Goal: Find contact information: Find contact information

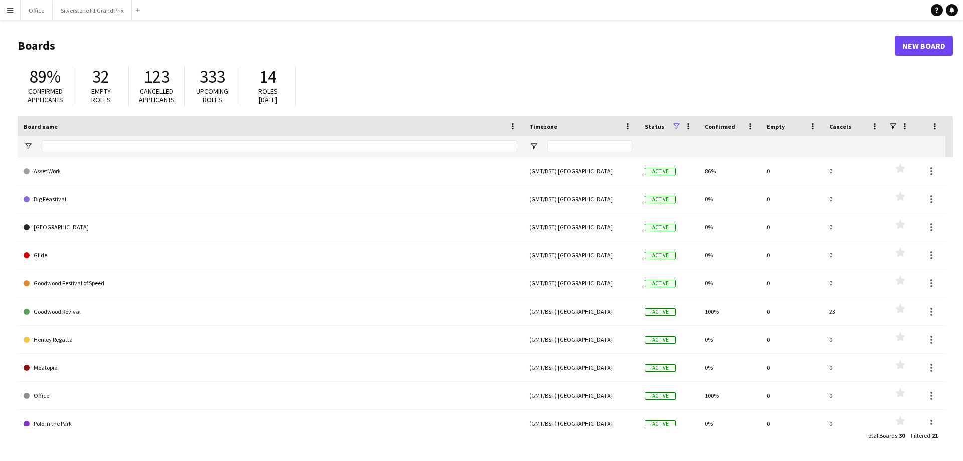
click at [0, 8] on button "Menu" at bounding box center [10, 10] width 20 height 20
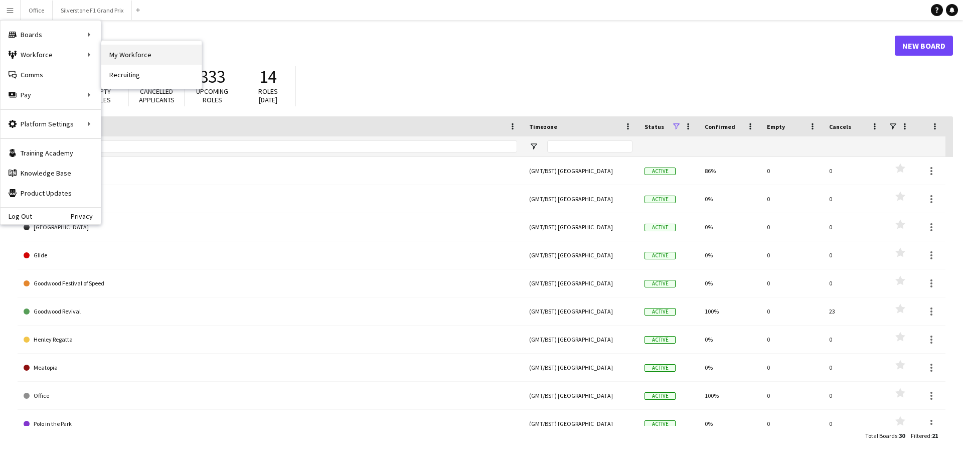
click at [121, 56] on link "My Workforce" at bounding box center [151, 55] width 100 height 20
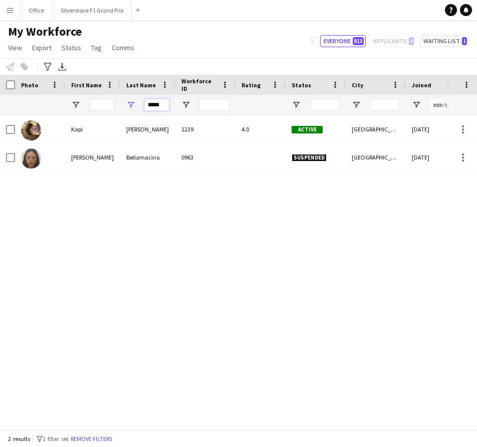
drag, startPoint x: 166, startPoint y: 104, endPoint x: 99, endPoint y: 106, distance: 67.2
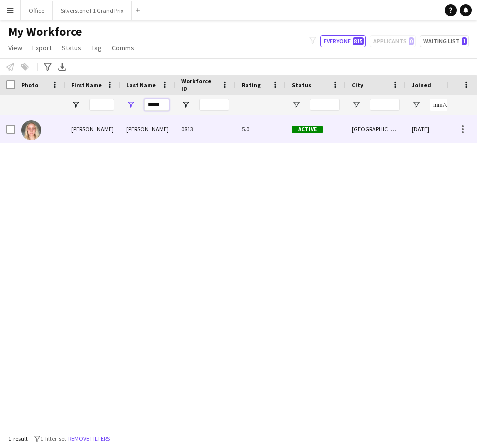
type input "*****"
click at [108, 135] on div "Elizabeth" at bounding box center [92, 129] width 55 height 28
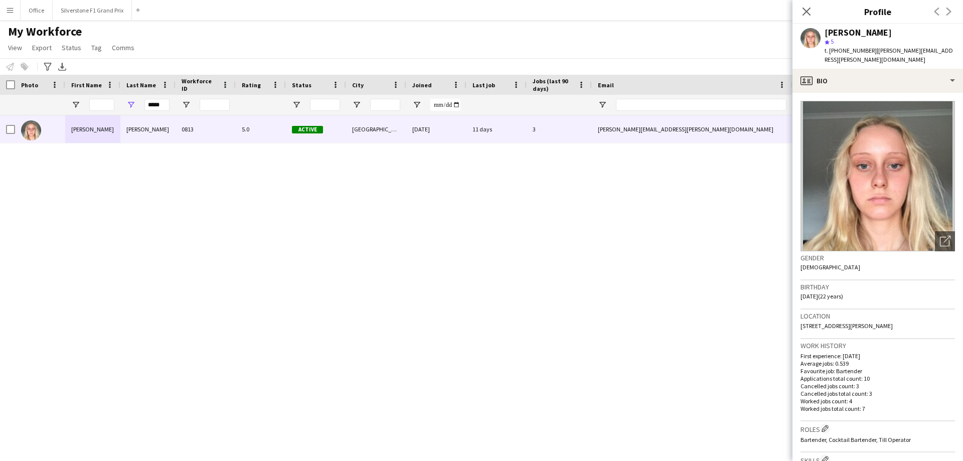
click at [861, 57] on div "Elizabeth Plummer star 5 t. +447853126490 | beth.plummer@outlook.com" at bounding box center [877, 46] width 171 height 45
drag, startPoint x: 868, startPoint y: 52, endPoint x: 830, endPoint y: 54, distance: 37.2
click at [830, 54] on span "t. +447853126490" at bounding box center [850, 51] width 52 height 8
copy span "+447853126490"
drag, startPoint x: 872, startPoint y: 50, endPoint x: 944, endPoint y: 50, distance: 72.7
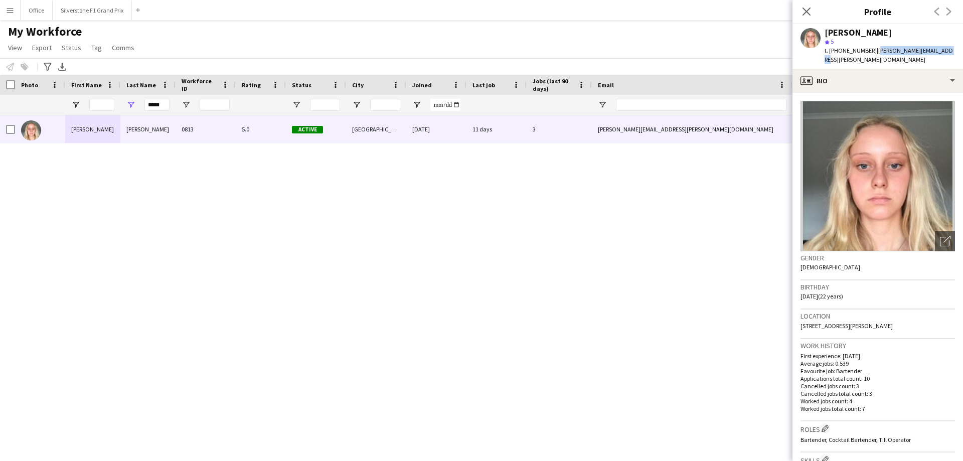
click at [944, 50] on span "| beth.plummer@outlook.com" at bounding box center [888, 55] width 128 height 17
copy span "beth.plummer@outlook.com"
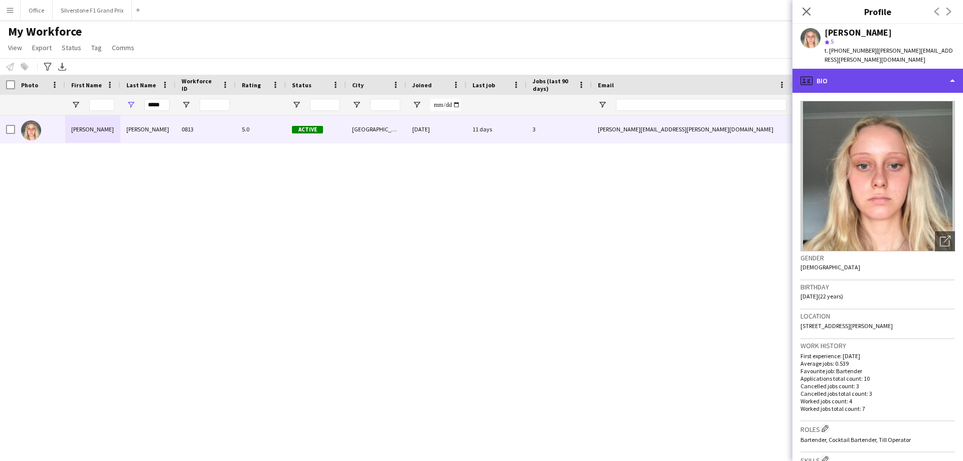
click at [834, 79] on div "profile Bio" at bounding box center [877, 81] width 171 height 24
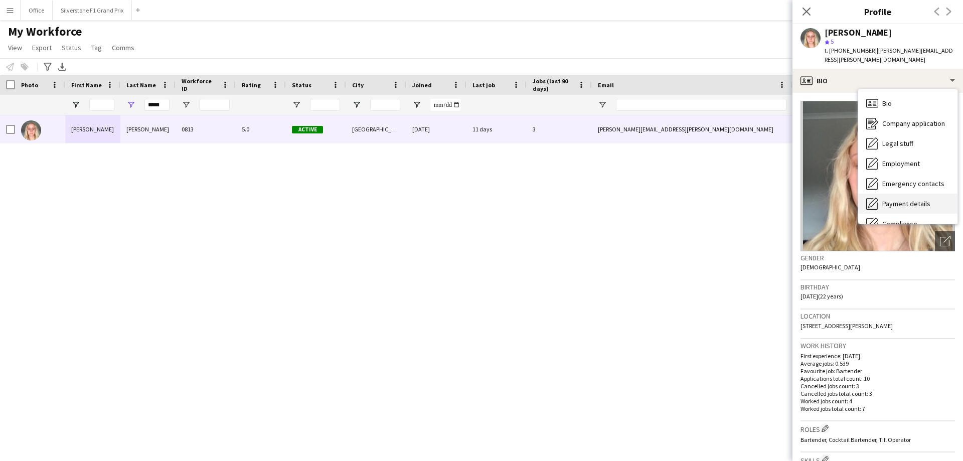
click at [895, 199] on span "Payment details" at bounding box center [906, 203] width 48 height 9
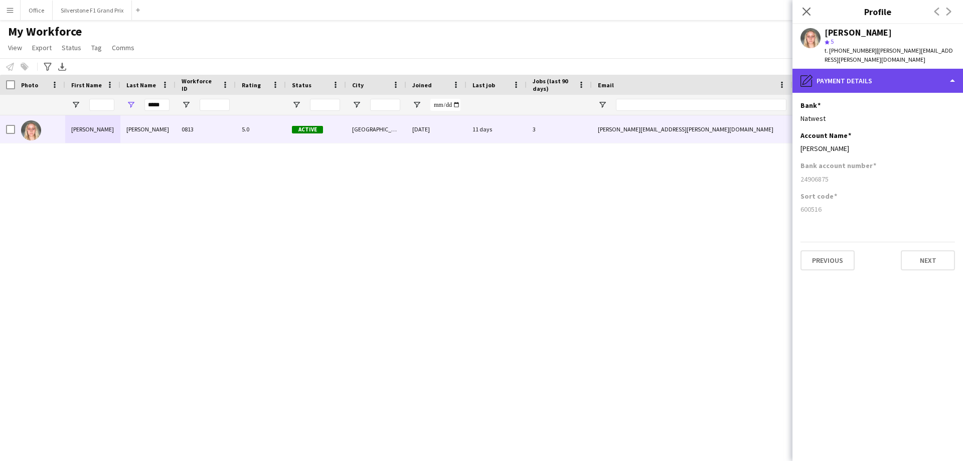
click at [834, 69] on div "pencil4 Payment details" at bounding box center [877, 81] width 171 height 24
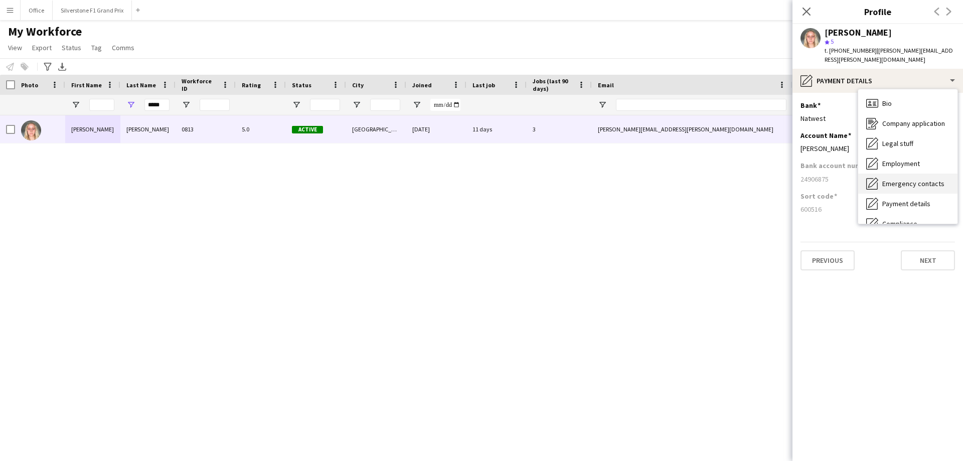
click at [895, 174] on div "Emergency contacts Emergency contacts" at bounding box center [907, 184] width 99 height 20
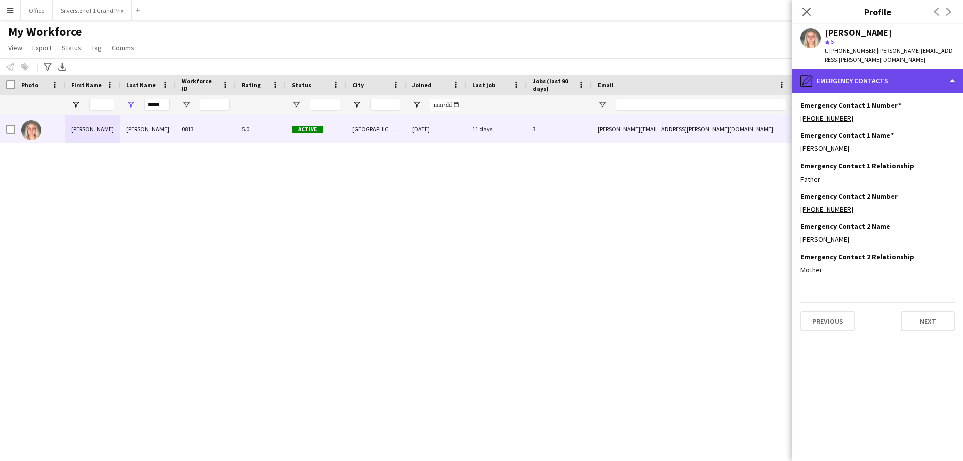
click at [885, 77] on div "pencil4 Emergency contacts" at bounding box center [877, 81] width 171 height 24
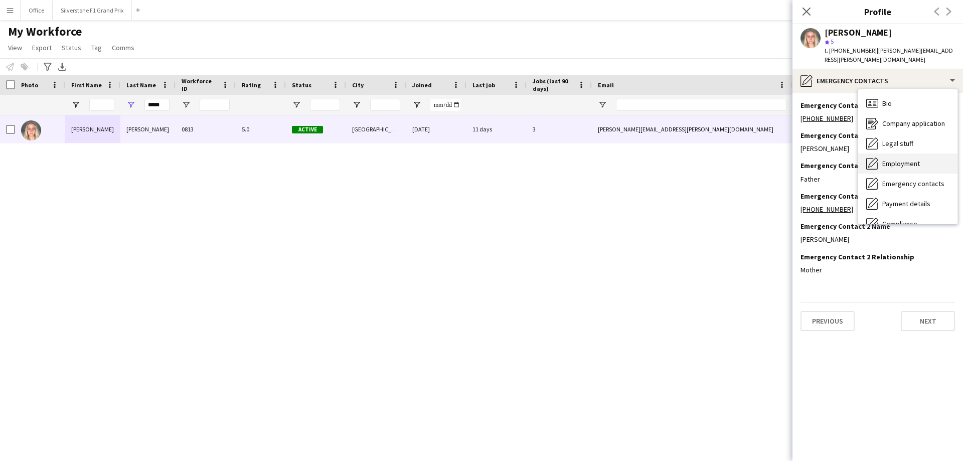
click at [906, 159] on span "Employment" at bounding box center [901, 163] width 38 height 9
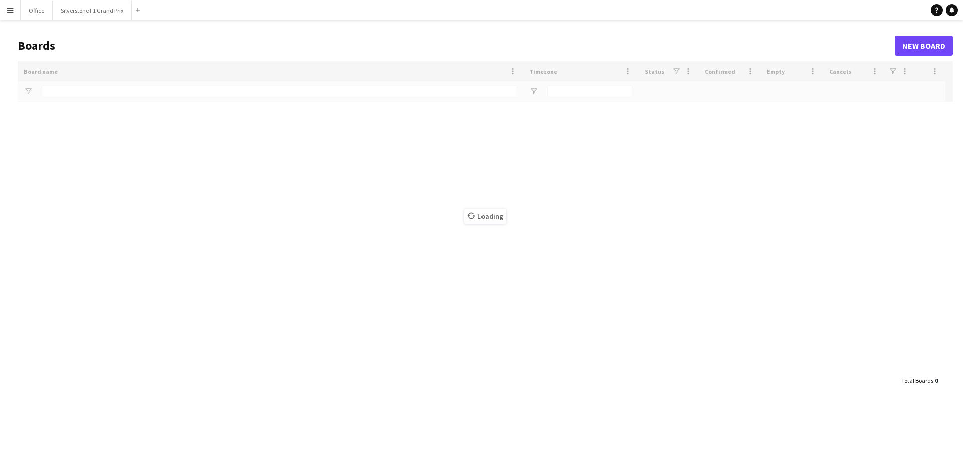
click at [7, 15] on button "Menu" at bounding box center [10, 10] width 20 height 20
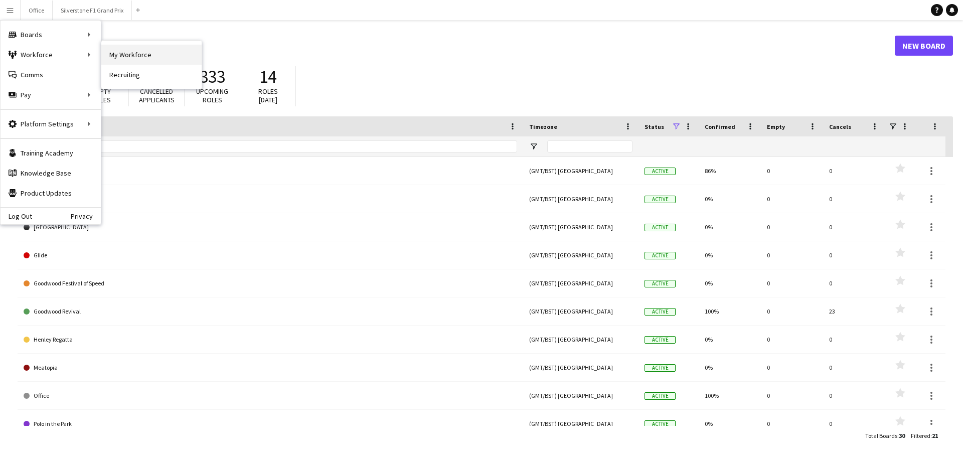
click at [115, 54] on link "My Workforce" at bounding box center [151, 55] width 100 height 20
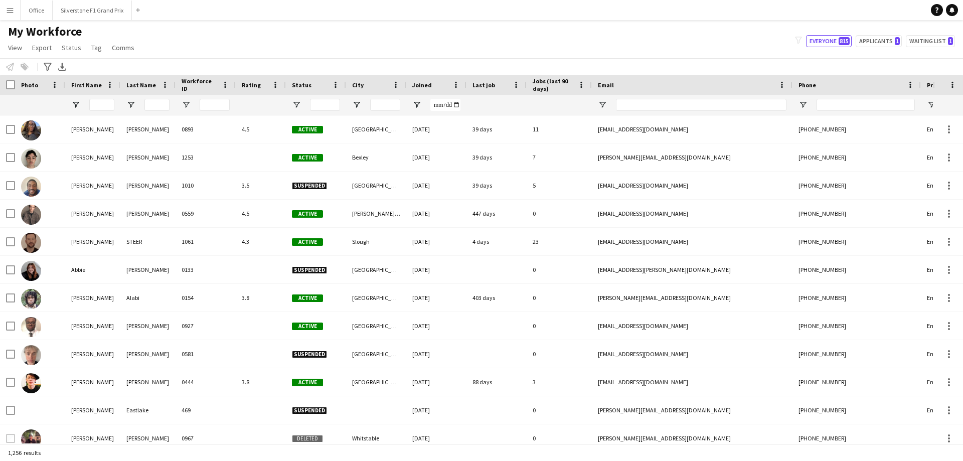
type input "*****"
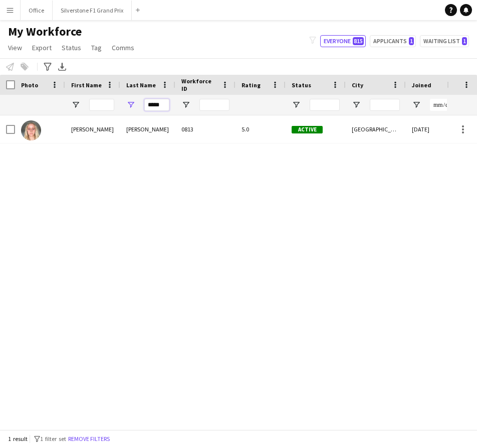
drag, startPoint x: 146, startPoint y: 103, endPoint x: 192, endPoint y: 104, distance: 45.2
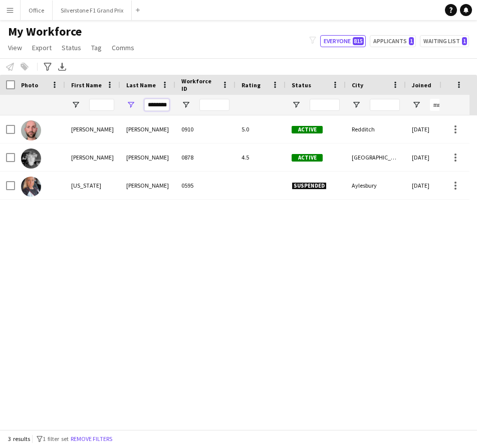
scroll to position [0, 1]
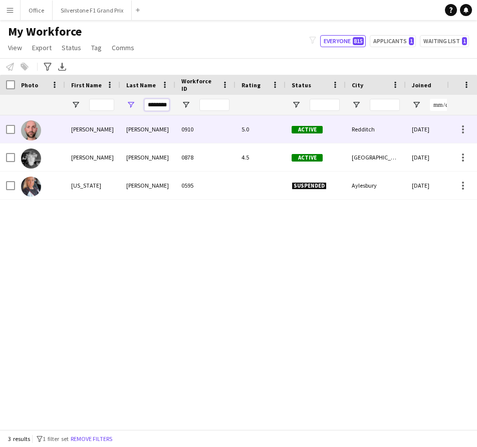
type input "********"
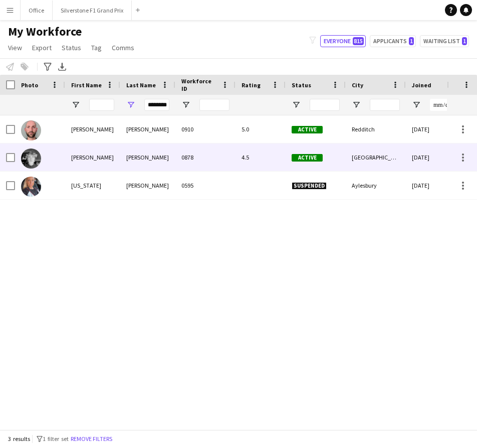
click at [137, 148] on div "Williams" at bounding box center [147, 157] width 55 height 28
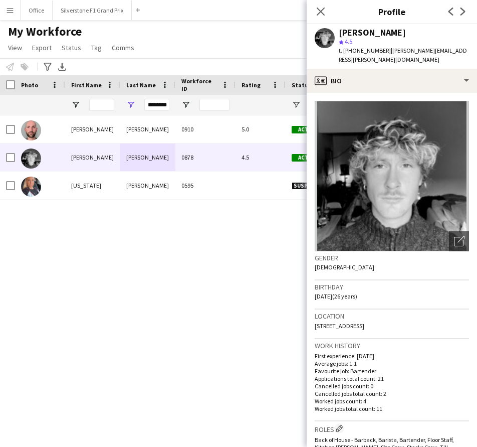
click at [392, 49] on span "| elliot.jw@hotmail.co.uk" at bounding box center [403, 55] width 128 height 17
drag, startPoint x: 386, startPoint y: 49, endPoint x: 345, endPoint y: 49, distance: 40.6
click at [345, 49] on span "t. +4407518465181" at bounding box center [365, 51] width 52 height 8
copy span "+4407518465181"
drag, startPoint x: 450, startPoint y: 51, endPoint x: 388, endPoint y: 50, distance: 62.7
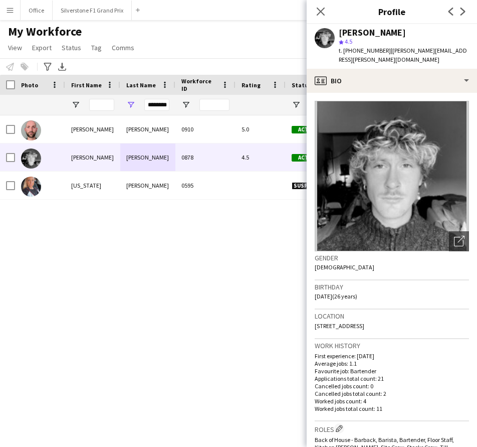
click at [388, 50] on div "Elliot Williams star 4.5 t. +4407518465181 | elliot.jw@hotmail.co.uk" at bounding box center [392, 46] width 171 height 45
copy span "elliot.jw@hotmail.co.uk"
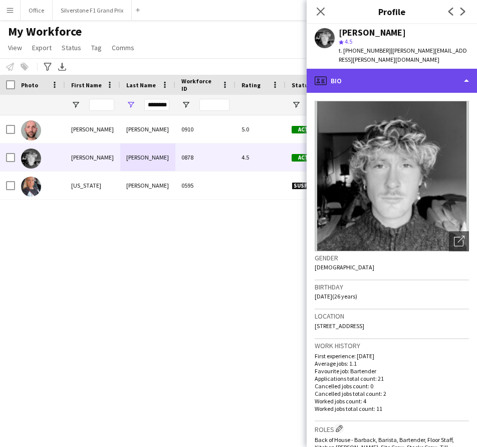
click at [423, 78] on div "profile Bio" at bounding box center [392, 81] width 171 height 24
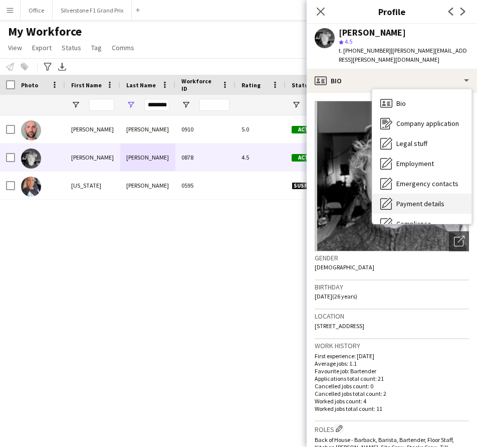
click at [408, 199] on span "Payment details" at bounding box center [421, 203] width 48 height 9
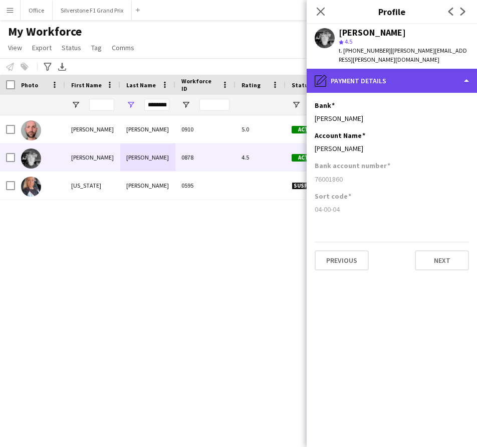
click at [360, 72] on div "pencil4 Payment details" at bounding box center [392, 81] width 171 height 24
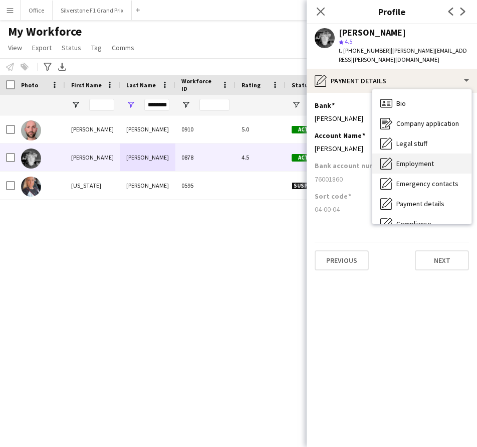
click at [404, 159] on span "Employment" at bounding box center [416, 163] width 38 height 9
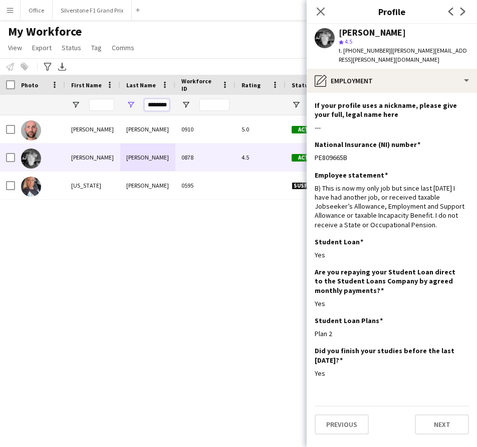
scroll to position [0, 1]
drag, startPoint x: 147, startPoint y: 104, endPoint x: 182, endPoint y: 110, distance: 35.0
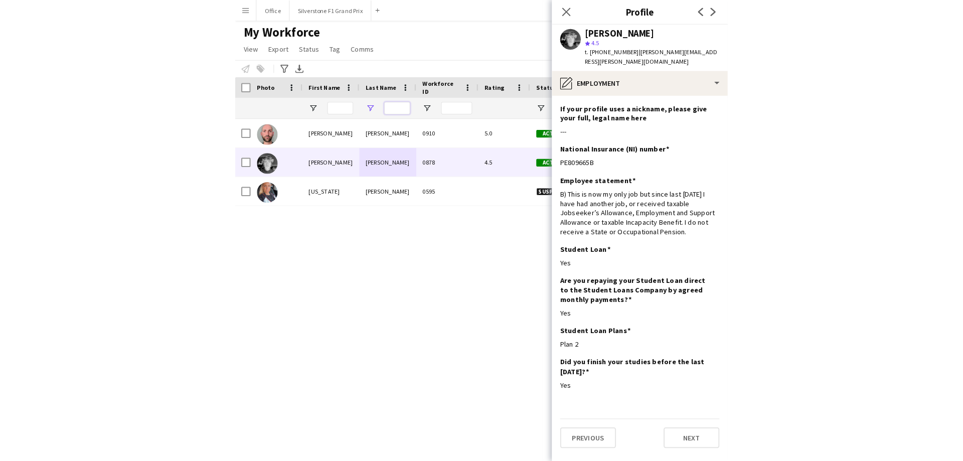
scroll to position [0, 0]
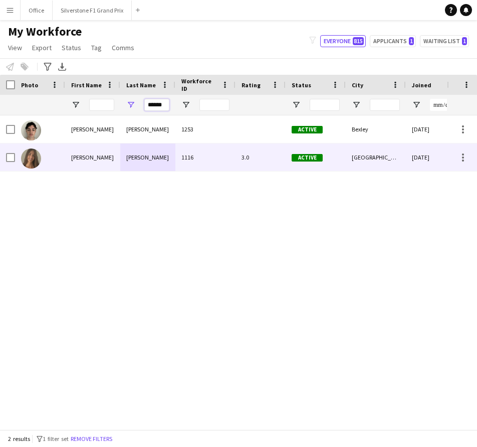
type input "******"
click at [144, 154] on div "Bannon" at bounding box center [147, 157] width 55 height 28
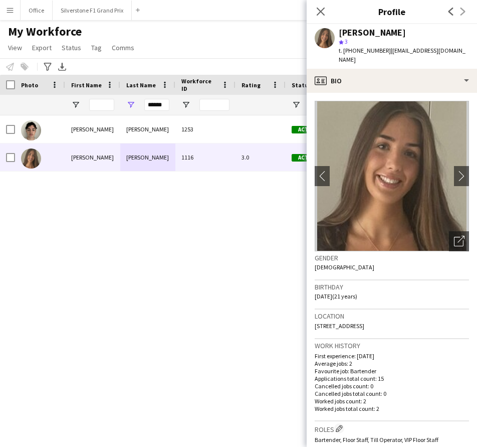
drag, startPoint x: 406, startPoint y: 49, endPoint x: 395, endPoint y: 51, distance: 10.6
click at [405, 49] on span "| sophiegbannon@gmail.com" at bounding box center [402, 55] width 127 height 17
drag, startPoint x: 383, startPoint y: 50, endPoint x: 345, endPoint y: 50, distance: 38.6
click at [345, 50] on span "t. +447481157214" at bounding box center [365, 51] width 52 height 8
copy span "+447481157214"
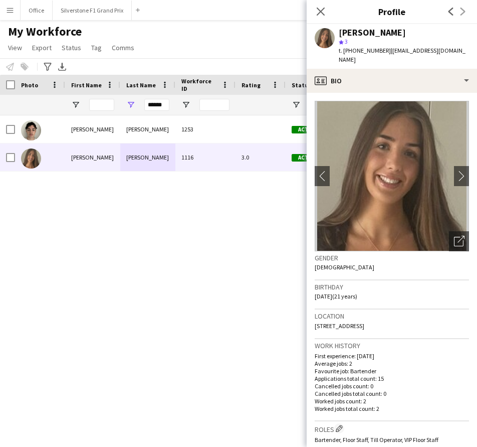
drag, startPoint x: 402, startPoint y: 48, endPoint x: 423, endPoint y: 51, distance: 21.3
click at [402, 48] on span "| sophiegbannon@gmail.com" at bounding box center [402, 55] width 127 height 17
drag, startPoint x: 457, startPoint y: 51, endPoint x: 388, endPoint y: 51, distance: 69.2
click at [388, 51] on div "Sophie Bannon star 3 t. +447481157214 | sophiegbannon@gmail.com" at bounding box center [392, 46] width 171 height 45
copy span "sophiegbannon@gmail.com"
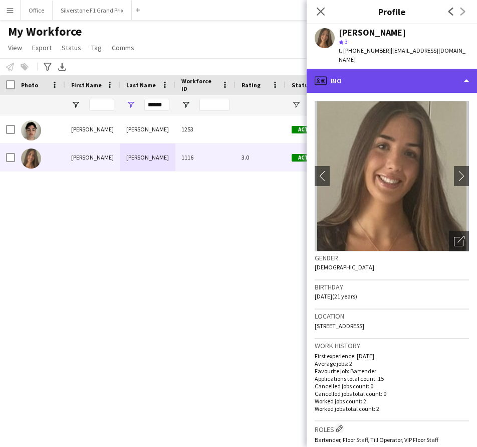
click at [372, 72] on div "profile Bio" at bounding box center [392, 81] width 171 height 24
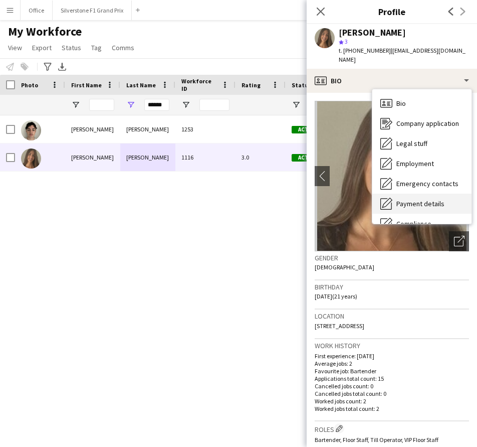
click at [429, 199] on span "Payment details" at bounding box center [421, 203] width 48 height 9
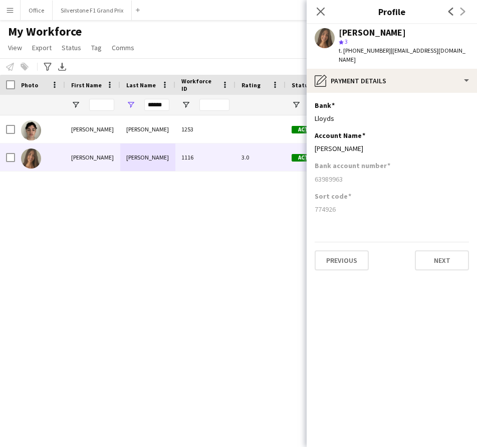
drag, startPoint x: 378, startPoint y: 141, endPoint x: 313, endPoint y: 140, distance: 64.7
click at [313, 140] on app-section-data-types "Bank Edit this field Lloyds Account Name Edit this field Miss Sophie Bannon Ban…" at bounding box center [392, 270] width 171 height 354
copy div "Miss Sophie Bannon"
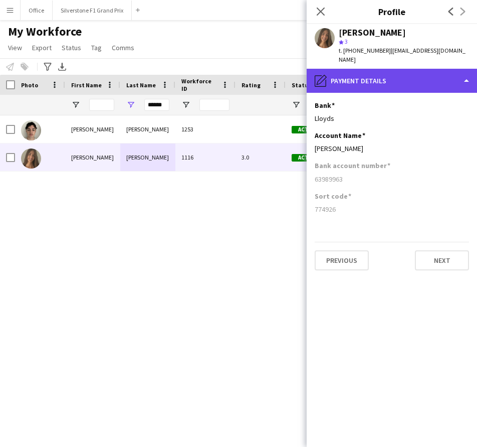
click at [365, 70] on div "pencil4 Payment details" at bounding box center [392, 81] width 171 height 24
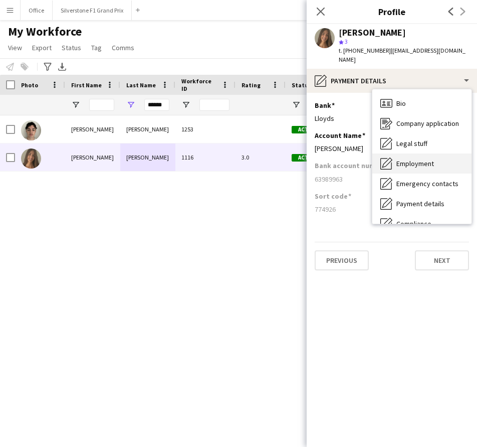
click at [422, 159] on span "Employment" at bounding box center [416, 163] width 38 height 9
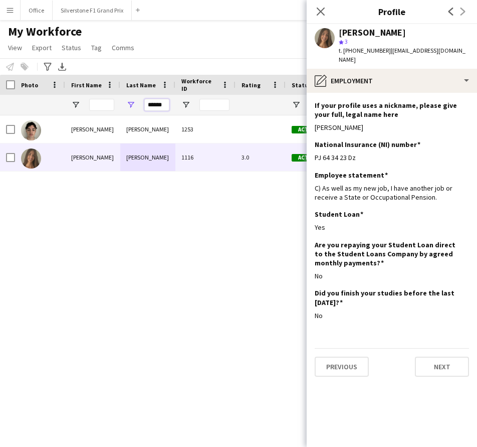
drag, startPoint x: 167, startPoint y: 107, endPoint x: 131, endPoint y: 111, distance: 36.3
click at [131, 111] on div "******" at bounding box center [147, 105] width 55 height 20
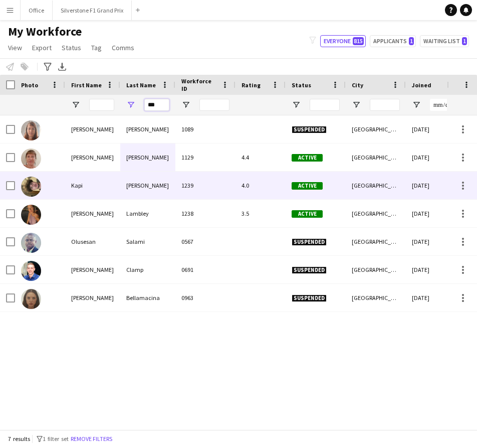
type input "***"
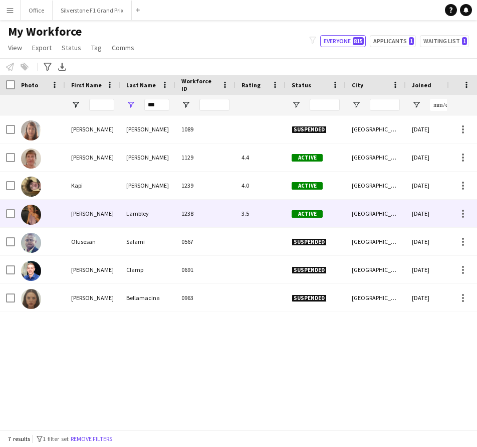
click at [118, 206] on div "Mimi" at bounding box center [92, 214] width 55 height 28
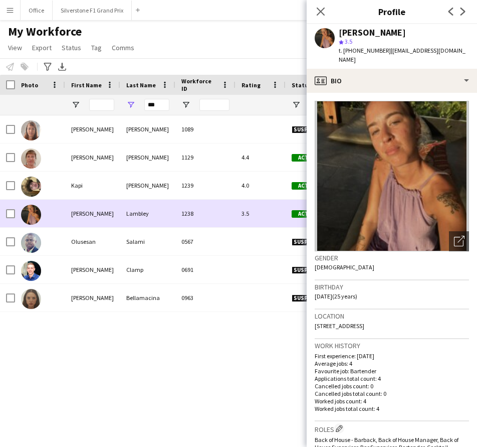
click at [254, 205] on div "3.5" at bounding box center [261, 214] width 50 height 28
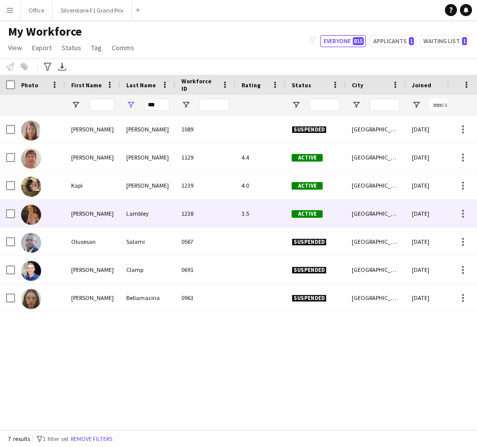
click at [254, 205] on div "3.5" at bounding box center [261, 214] width 50 height 28
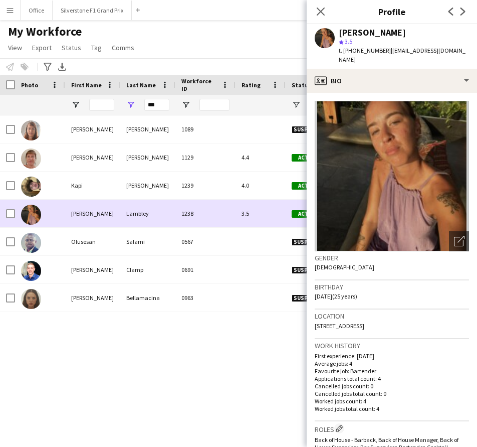
click at [254, 205] on div "3.5" at bounding box center [261, 214] width 50 height 28
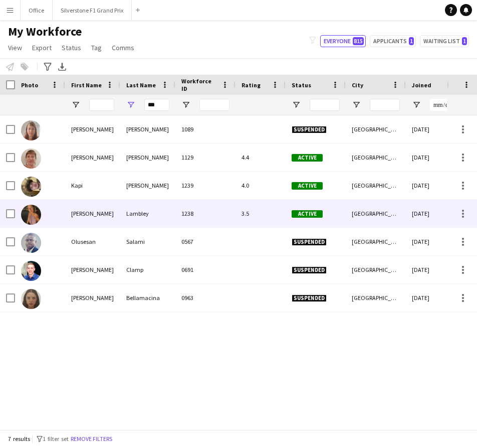
click at [254, 205] on div "3.5" at bounding box center [261, 214] width 50 height 28
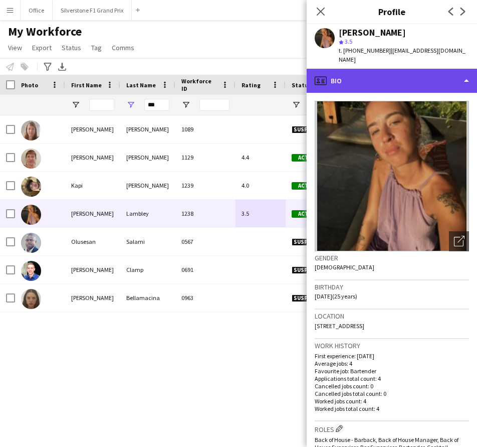
click at [371, 77] on div "profile Bio" at bounding box center [392, 81] width 171 height 24
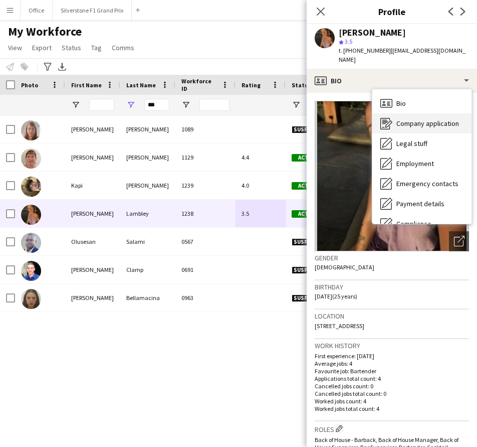
click at [418, 119] on span "Company application" at bounding box center [428, 123] width 63 height 9
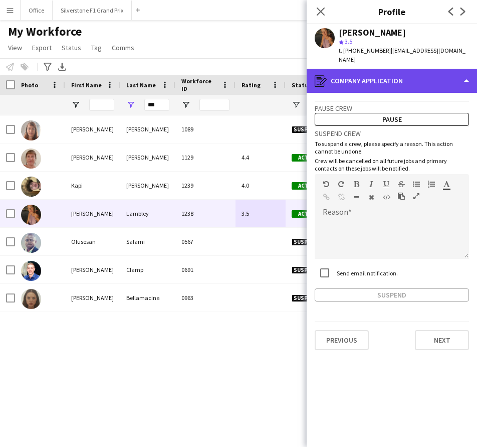
click at [418, 73] on div "register Company application" at bounding box center [392, 81] width 171 height 24
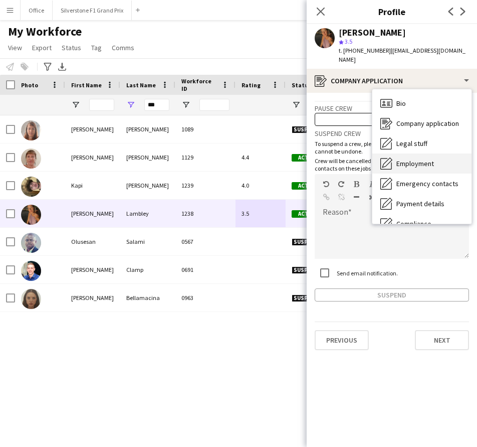
click at [430, 153] on div "Employment Employment" at bounding box center [422, 163] width 99 height 20
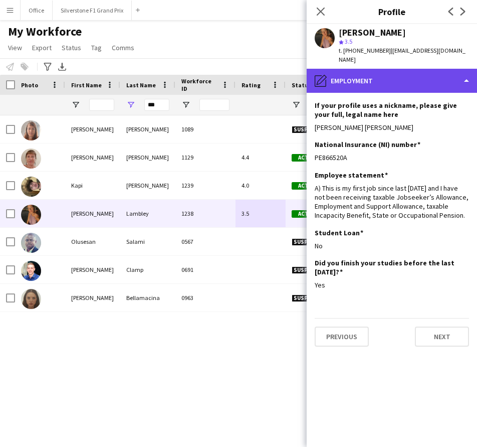
click at [385, 76] on div "pencil4 Employment" at bounding box center [392, 81] width 171 height 24
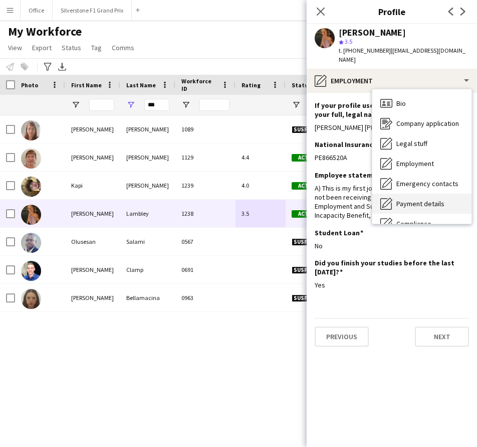
click at [413, 199] on span "Payment details" at bounding box center [421, 203] width 48 height 9
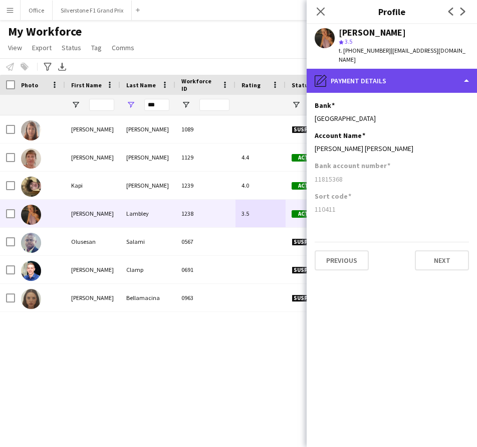
click at [400, 75] on div "pencil4 Payment details" at bounding box center [392, 81] width 171 height 24
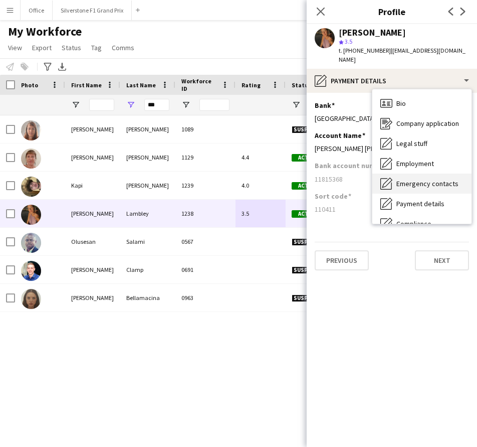
click at [418, 179] on span "Emergency contacts" at bounding box center [428, 183] width 62 height 9
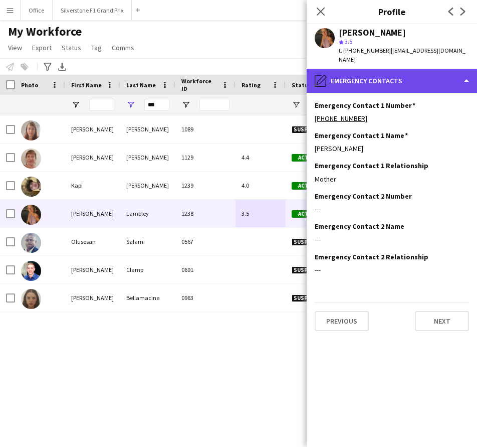
click at [404, 77] on div "pencil4 Emergency contacts" at bounding box center [392, 81] width 171 height 24
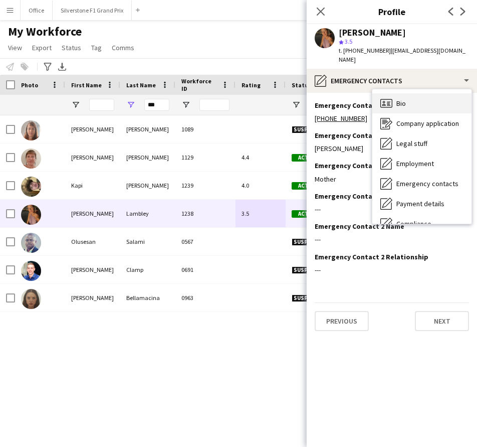
click at [414, 95] on div "Bio Bio" at bounding box center [422, 103] width 99 height 20
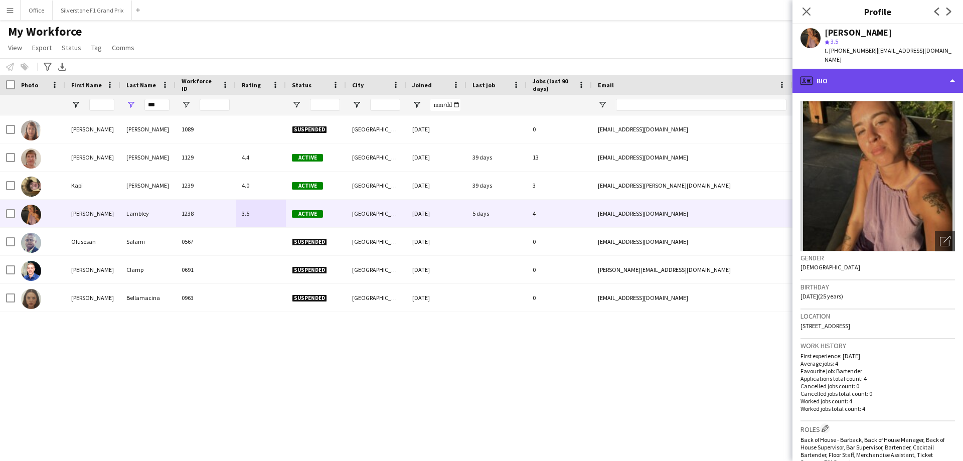
click at [861, 75] on div "profile Bio" at bounding box center [877, 81] width 171 height 24
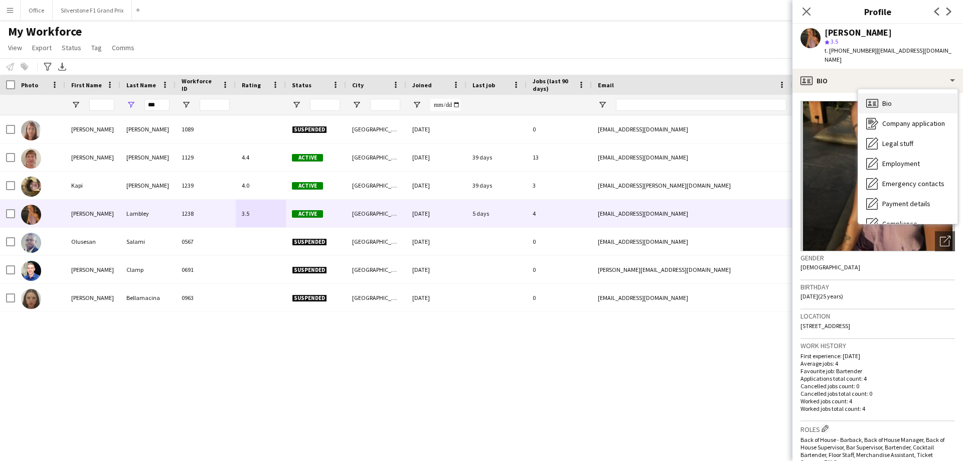
click at [886, 99] on span "Bio" at bounding box center [887, 103] width 10 height 9
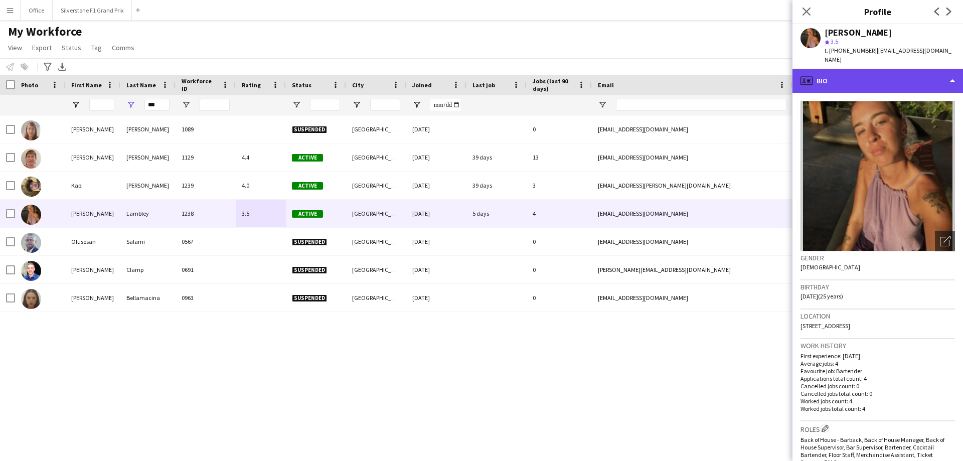
click at [878, 71] on div "profile Bio" at bounding box center [877, 81] width 171 height 24
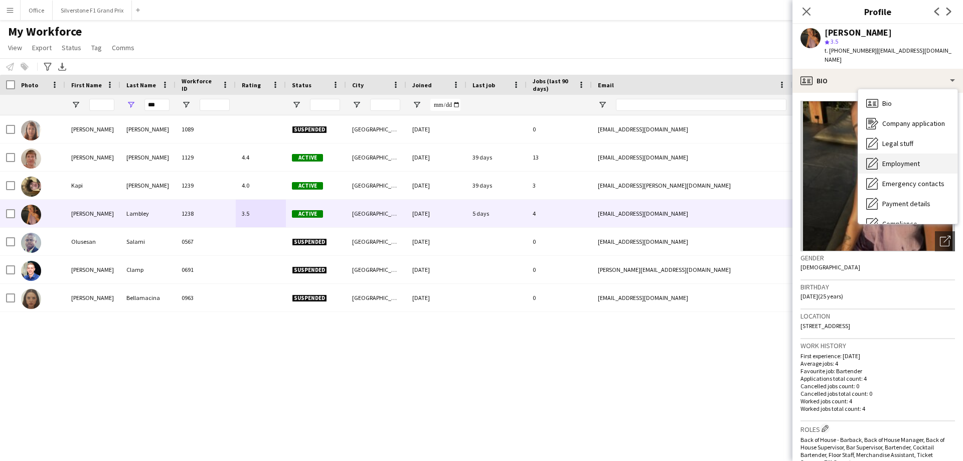
click at [891, 153] on div "Employment Employment" at bounding box center [907, 163] width 99 height 20
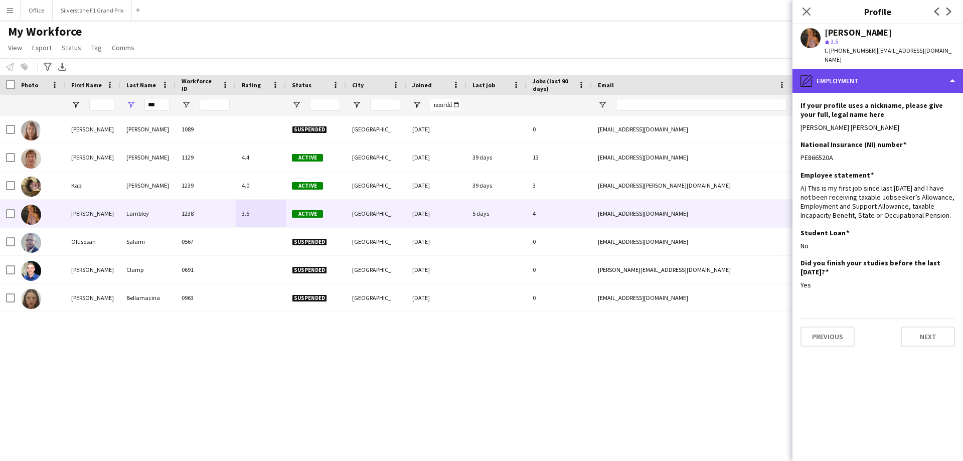
click at [871, 71] on div "pencil4 Employment" at bounding box center [877, 81] width 171 height 24
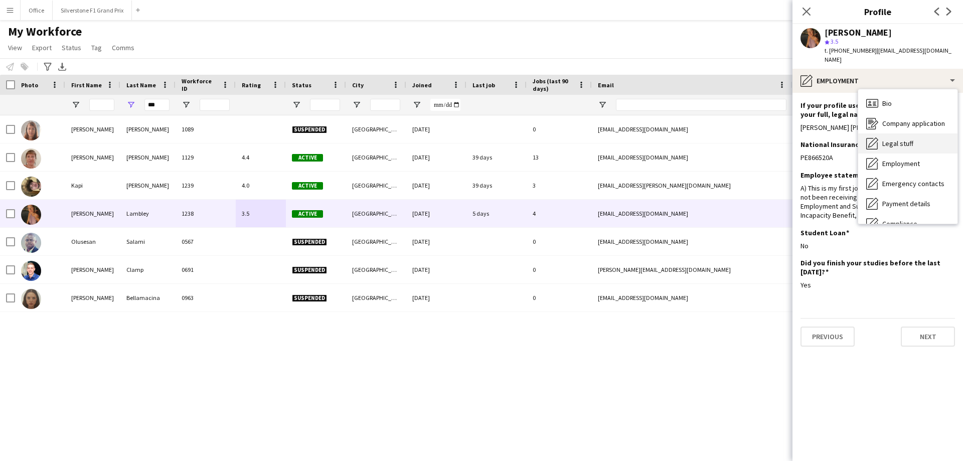
click at [894, 133] on div "Legal stuff Legal stuff" at bounding box center [907, 143] width 99 height 20
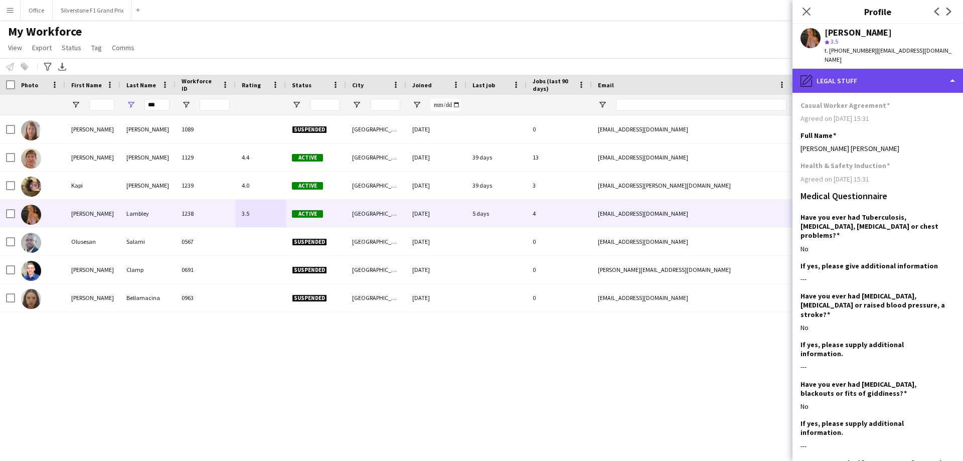
click at [879, 75] on div "pencil4 Legal stuff" at bounding box center [877, 81] width 171 height 24
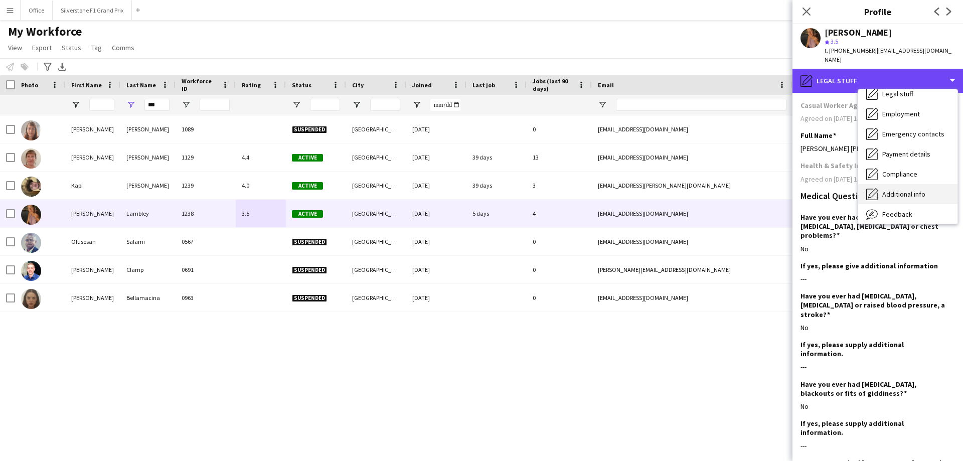
scroll to position [50, 0]
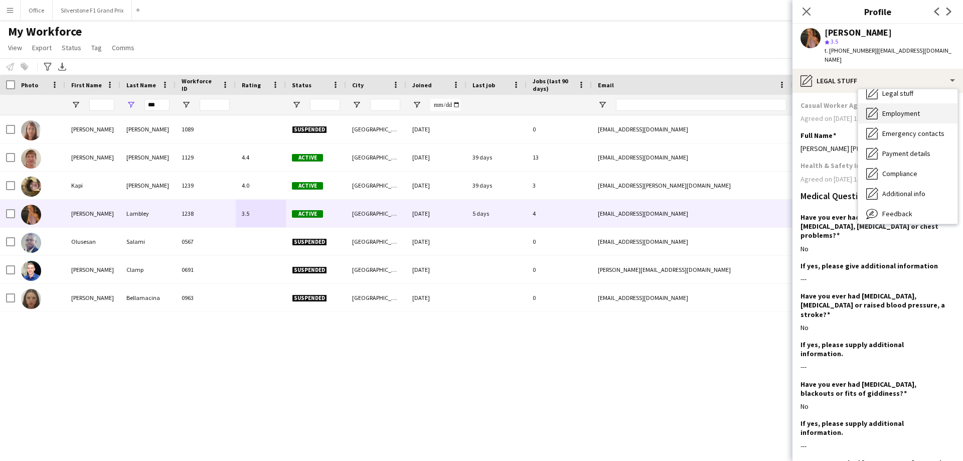
click at [897, 109] on span "Employment" at bounding box center [901, 113] width 38 height 9
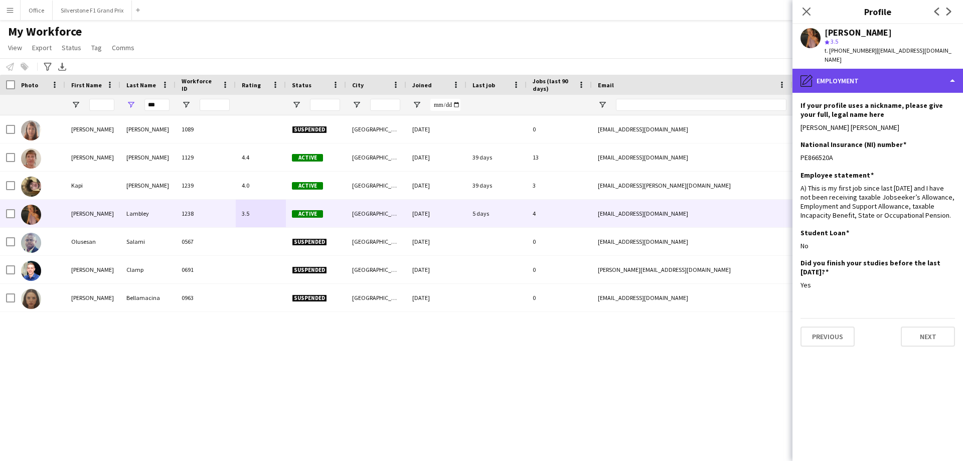
click at [891, 78] on div "pencil4 Employment" at bounding box center [877, 81] width 171 height 24
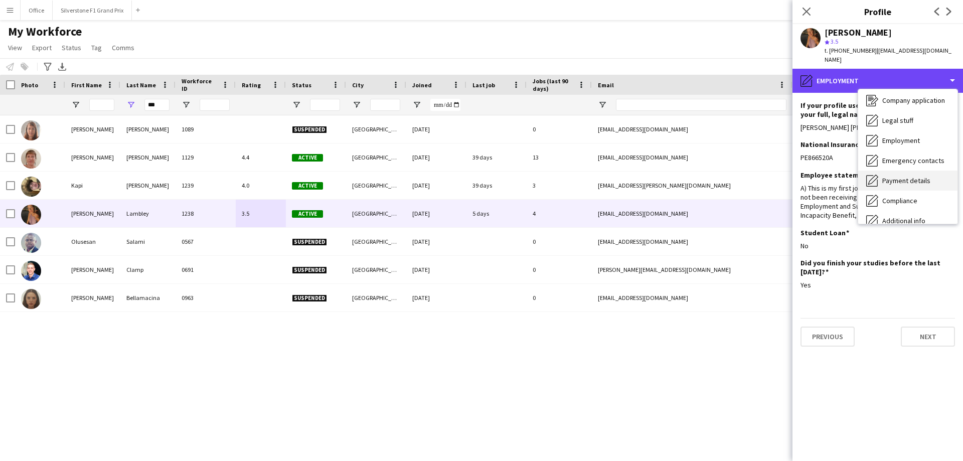
scroll to position [0, 0]
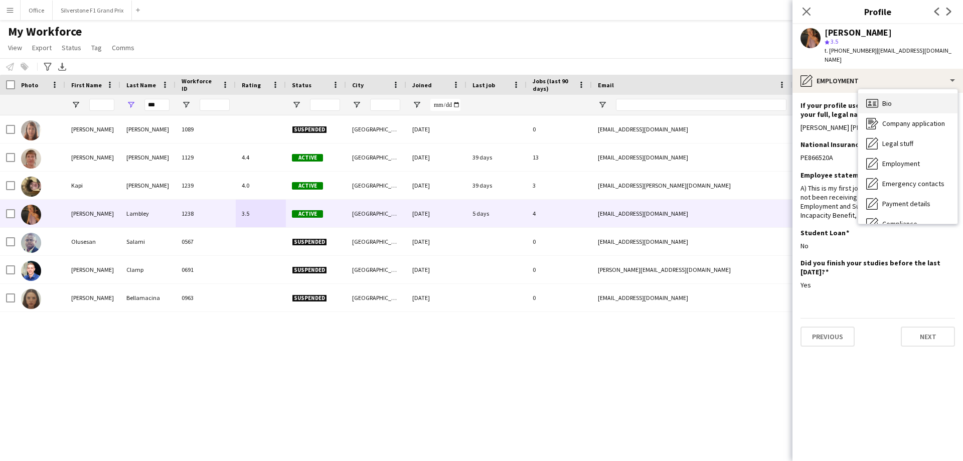
click at [918, 101] on div "Bio Bio" at bounding box center [907, 103] width 99 height 20
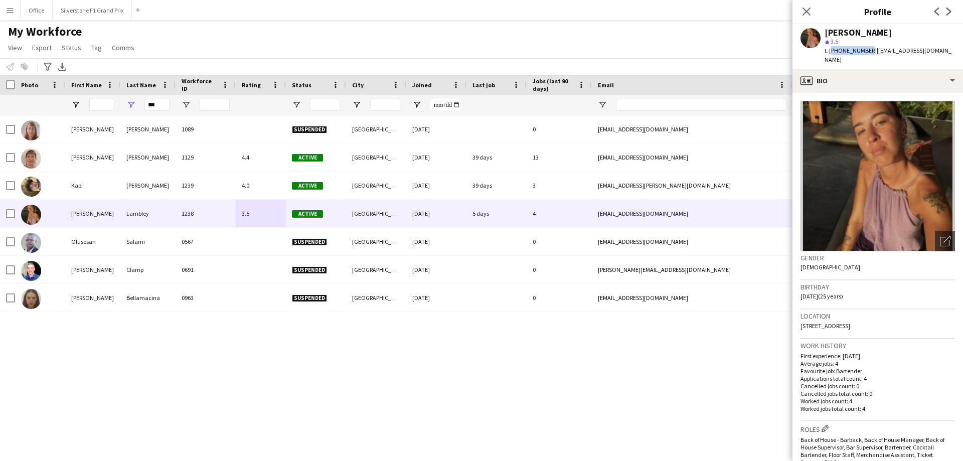
drag, startPoint x: 864, startPoint y: 51, endPoint x: 830, endPoint y: 51, distance: 33.6
click at [830, 51] on span "t. +34661484588" at bounding box center [850, 51] width 52 height 8
copy span "+34661484588"
click at [936, 48] on span "| mimilambley@hotmail.com" at bounding box center [887, 55] width 127 height 17
drag, startPoint x: 939, startPoint y: 50, endPoint x: 870, endPoint y: 51, distance: 69.2
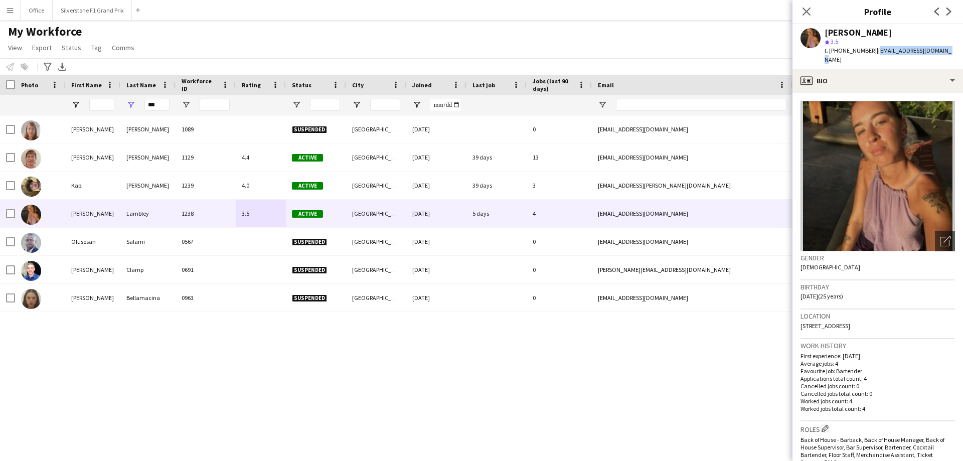
click at [870, 51] on div "Mimi Lambley star 3.5 t. +34661484588 | mimilambley@hotmail.com" at bounding box center [877, 46] width 171 height 45
copy span "mimilambley@hotmail.com"
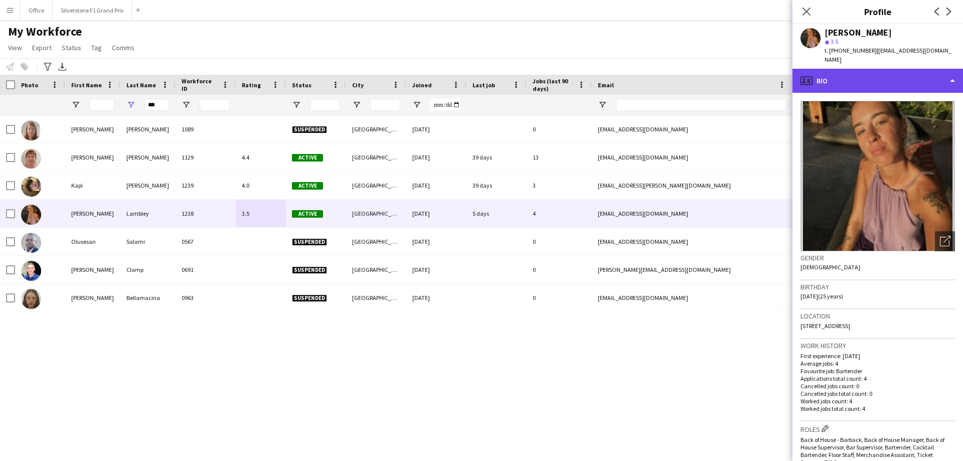
click at [847, 77] on div "profile Bio" at bounding box center [877, 81] width 171 height 24
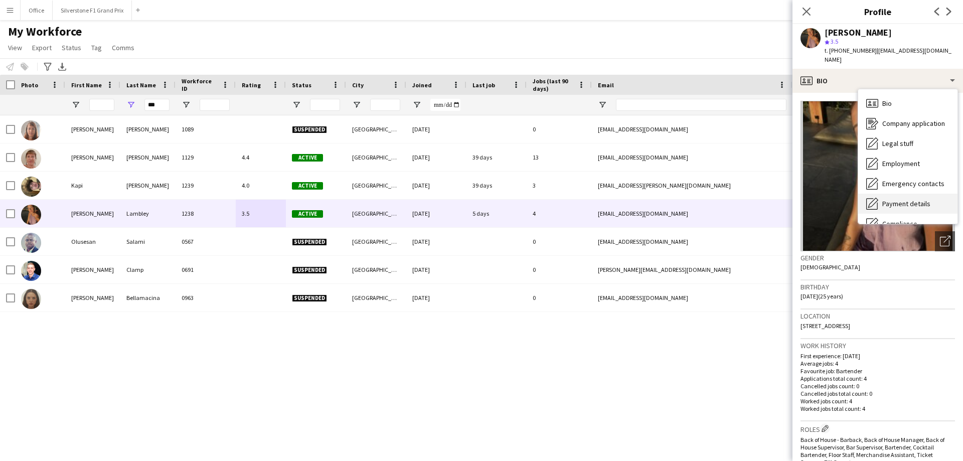
click at [903, 194] on div "Payment details Payment details" at bounding box center [907, 204] width 99 height 20
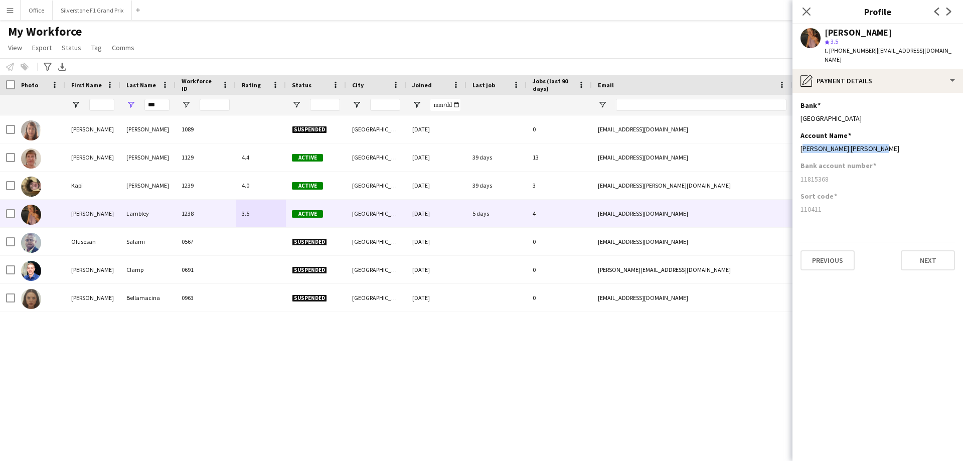
drag, startPoint x: 881, startPoint y: 140, endPoint x: 800, endPoint y: 143, distance: 80.8
click at [800, 143] on app-section-data-types "Bank Edit this field Halifax Account Name Edit this field Emily le boedec lambl…" at bounding box center [877, 277] width 171 height 368
copy div "Emily le boedec lambley"
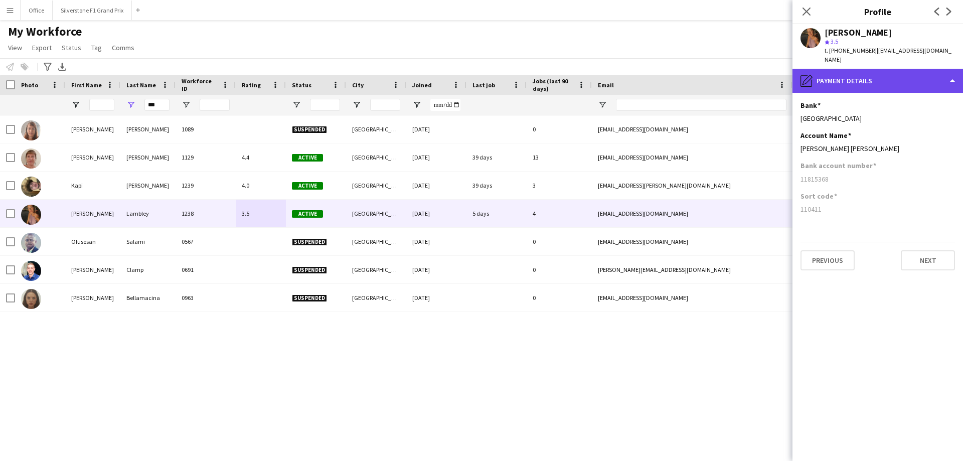
click at [825, 70] on div "pencil4 Payment details" at bounding box center [877, 81] width 171 height 24
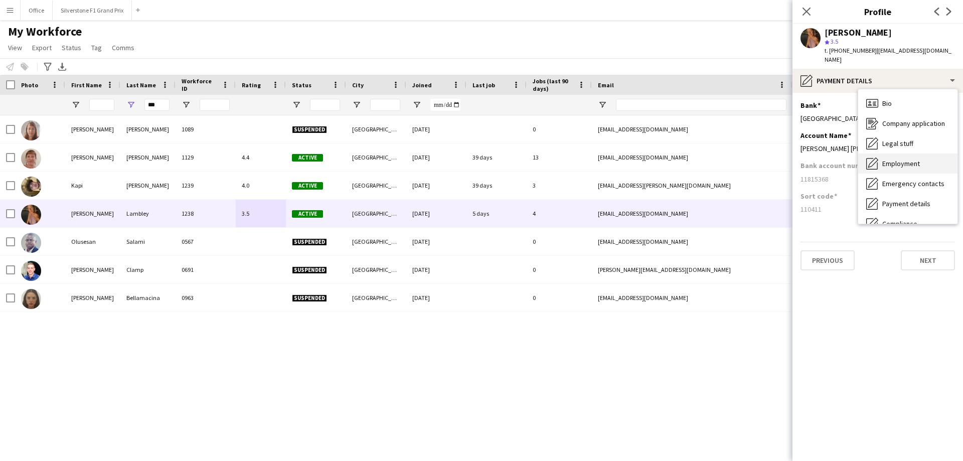
click at [891, 159] on span "Employment" at bounding box center [901, 163] width 38 height 9
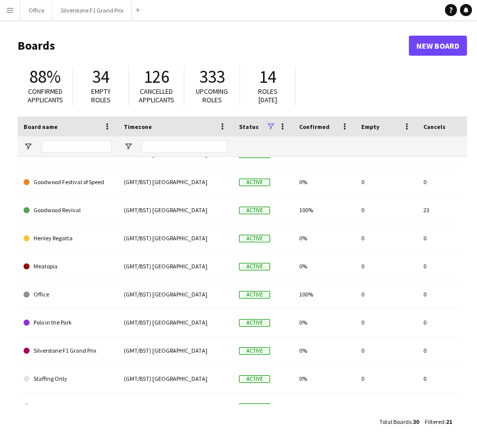
scroll to position [100, 0]
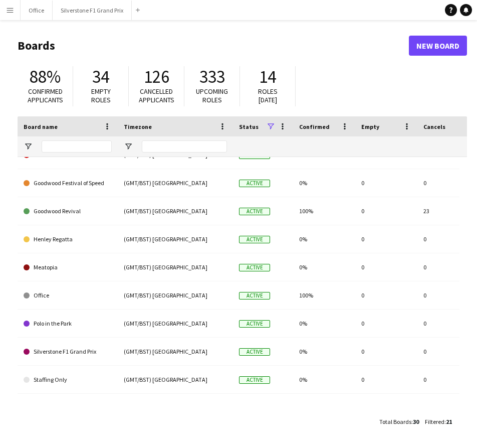
click at [15, 9] on button "Menu" at bounding box center [10, 10] width 20 height 20
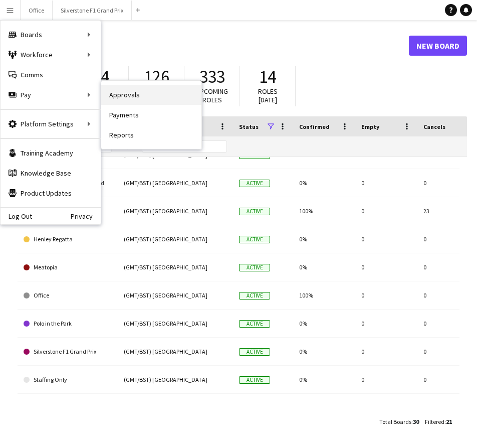
click at [115, 93] on link "Approvals" at bounding box center [151, 95] width 100 height 20
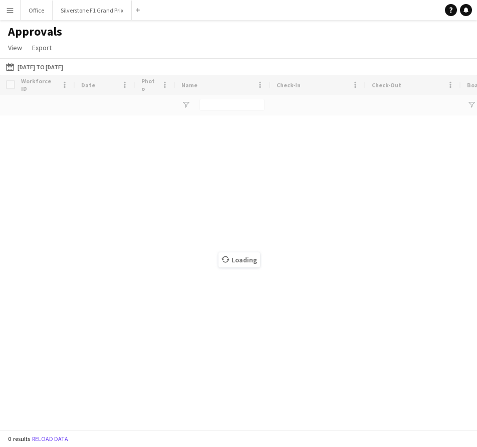
type input "**********"
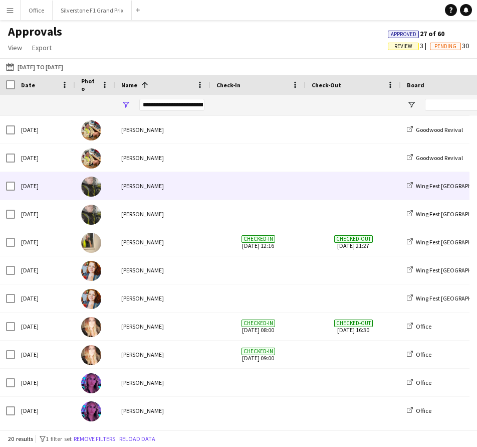
scroll to position [255, 0]
